Goal: Task Accomplishment & Management: Manage account settings

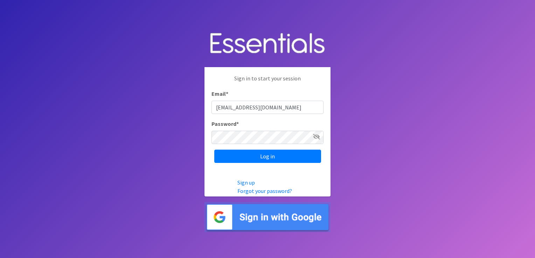
click at [302, 110] on input "[EMAIL_ADDRESS][DOMAIN_NAME]" at bounding box center [268, 107] width 112 height 13
type input "[EMAIL_ADDRESS][DOMAIN_NAME]"
click at [274, 156] on input "Log in" at bounding box center [267, 156] width 107 height 13
